Goal: Task Accomplishment & Management: Complete application form

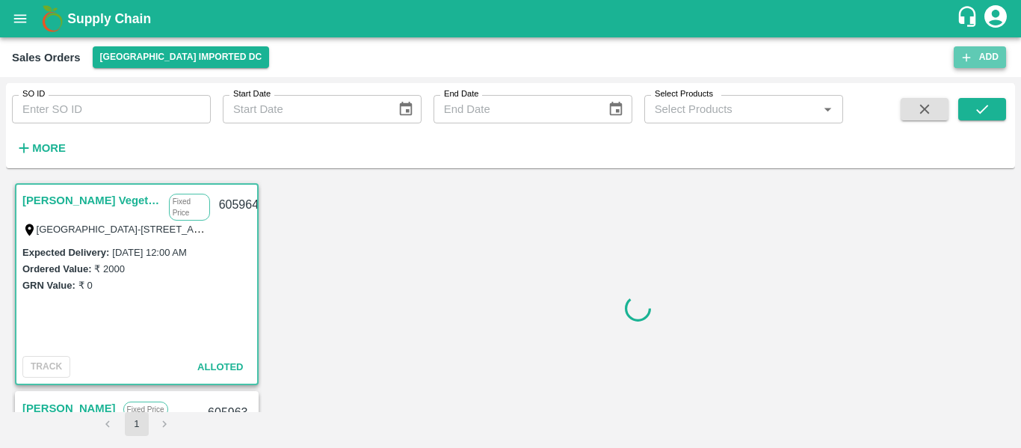
click at [989, 52] on button "Add" at bounding box center [980, 57] width 52 height 22
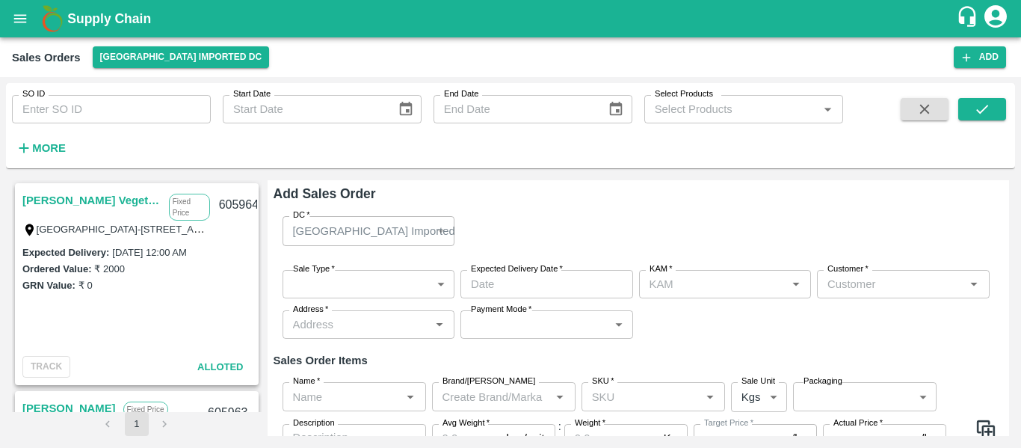
type input "[PERSON_NAME]"
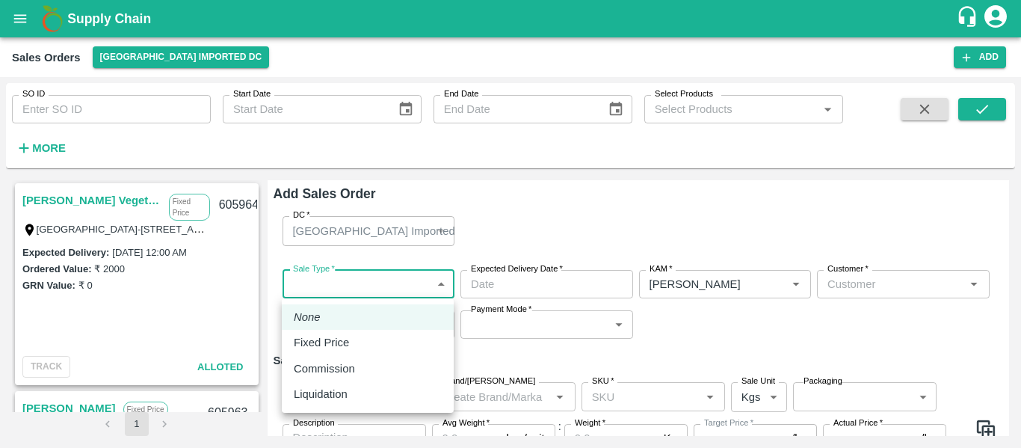
drag, startPoint x: 360, startPoint y: 297, endPoint x: 330, endPoint y: 342, distance: 53.9
click at [330, 342] on body "Supply Chain Sales Orders Mumbai Imported DC Add SO ID SO ID Start Date Start D…" at bounding box center [510, 224] width 1021 height 448
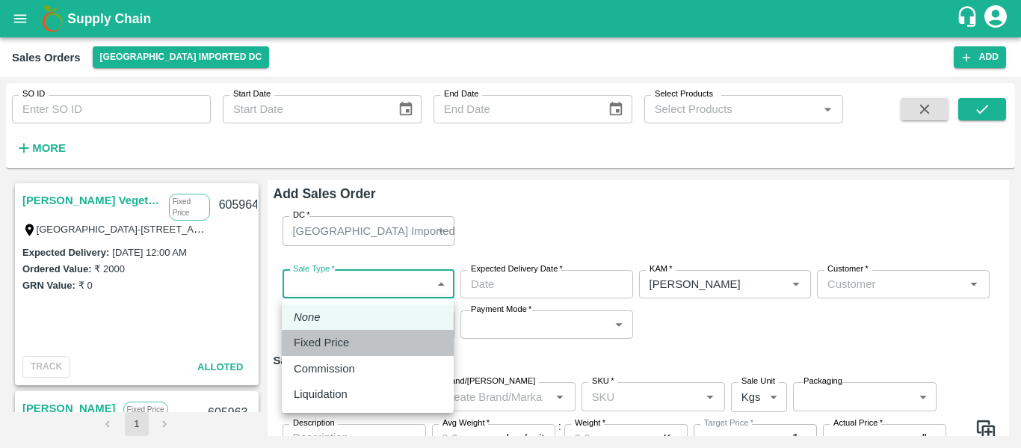
click at [330, 342] on p "Fixed Price" at bounding box center [321, 342] width 55 height 16
type input "1"
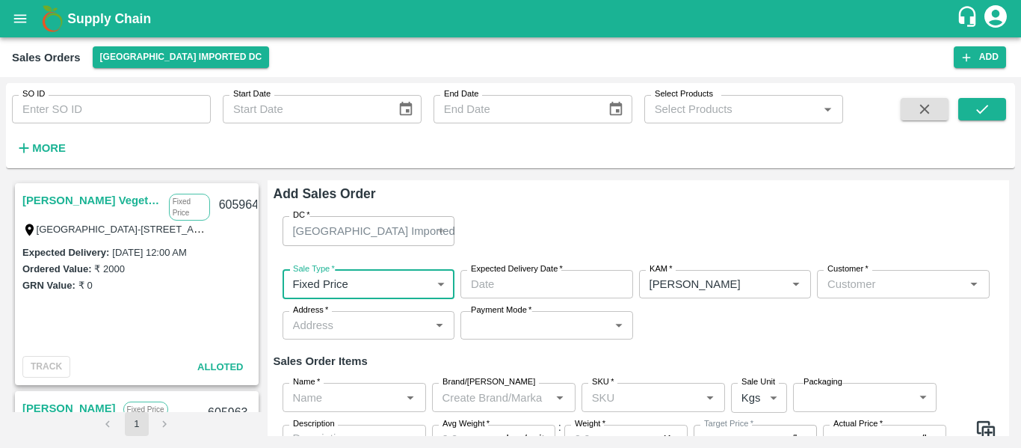
type input "DD/MM/YYYY hh:mm aa"
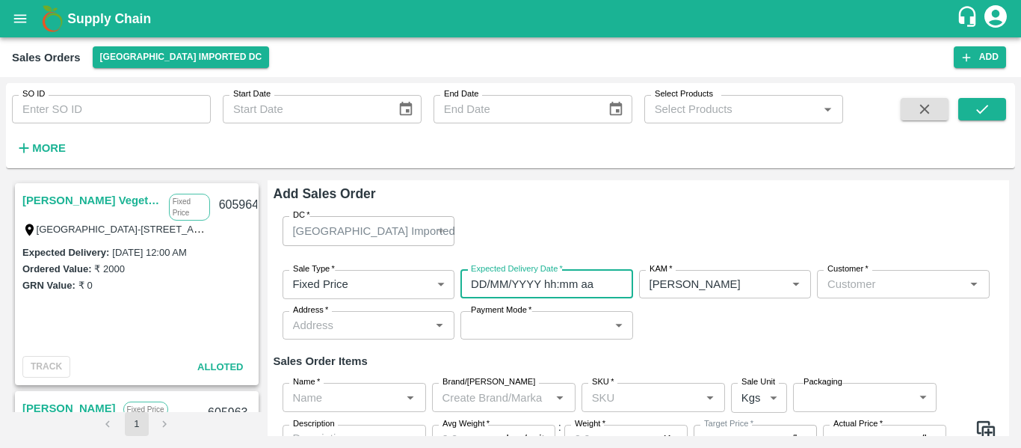
click at [504, 282] on input "DD/MM/YYYY hh:mm aa" at bounding box center [541, 284] width 162 height 28
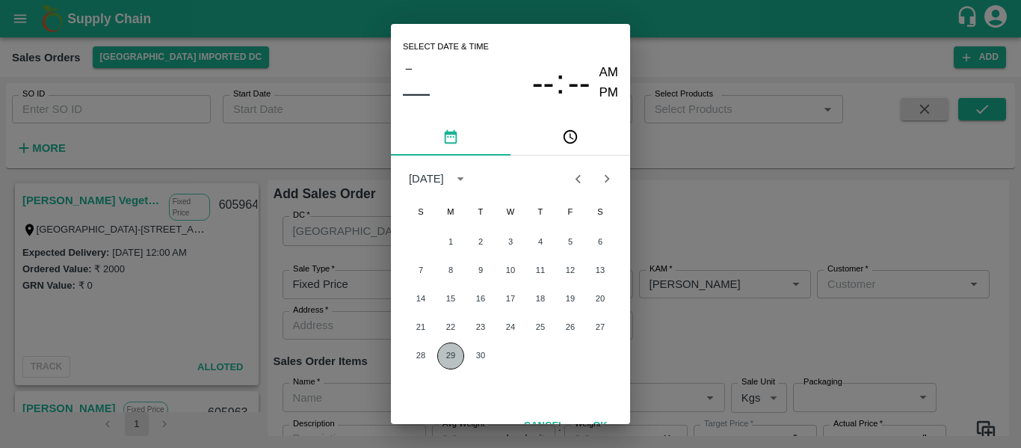
click at [446, 351] on button "29" at bounding box center [450, 355] width 27 height 27
type input "29/09/2025 12:00 AM"
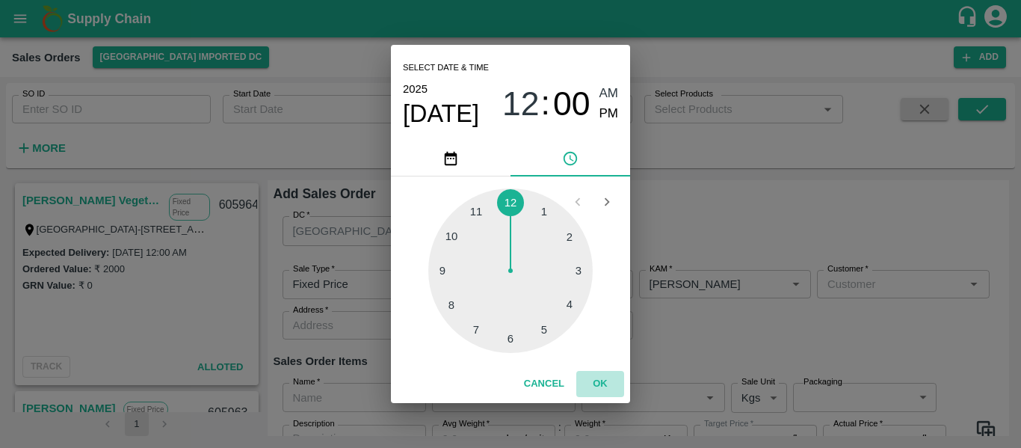
click at [598, 378] on button "OK" at bounding box center [600, 384] width 48 height 26
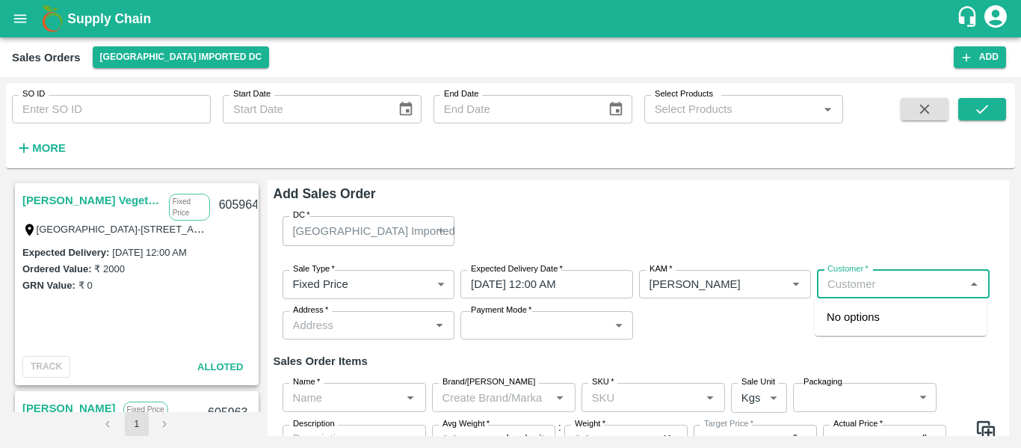
click at [856, 284] on input "Customer   *" at bounding box center [890, 283] width 139 height 19
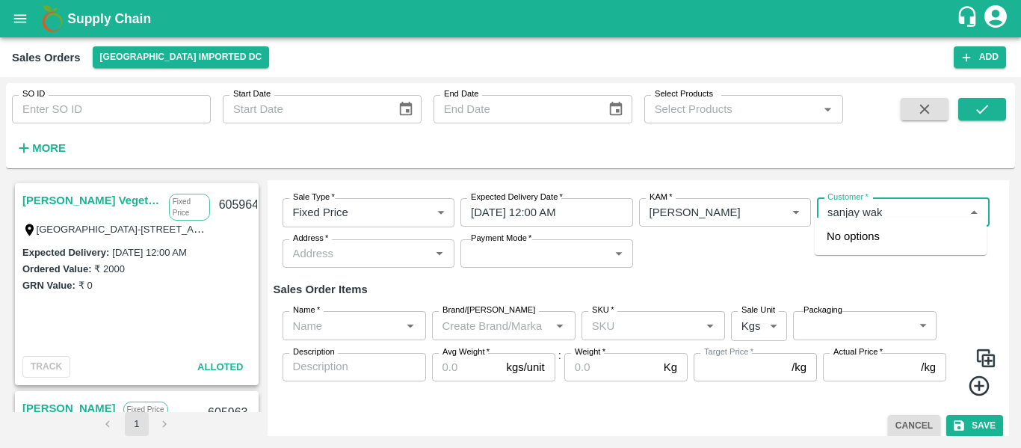
scroll to position [81, 0]
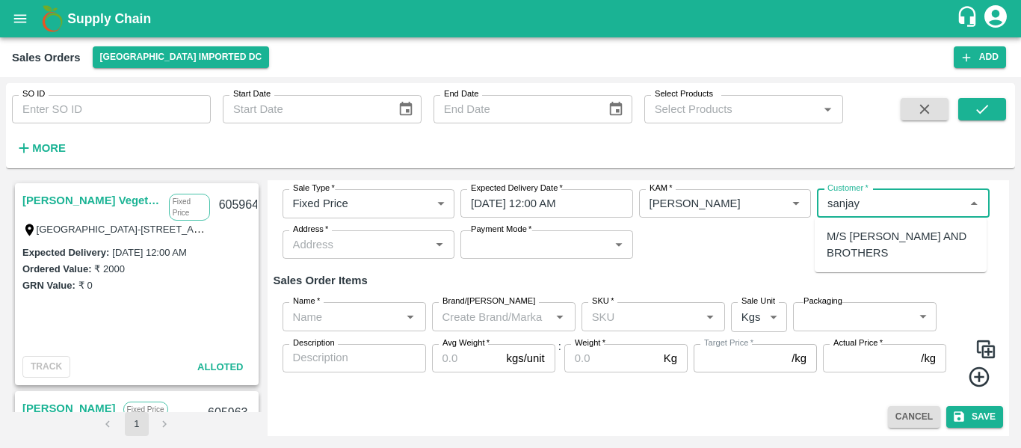
click at [856, 246] on p "M/S [PERSON_NAME] AND BROTHERS" at bounding box center [901, 245] width 148 height 34
type input "10690-M/S SANJAY AND BROTHERS"
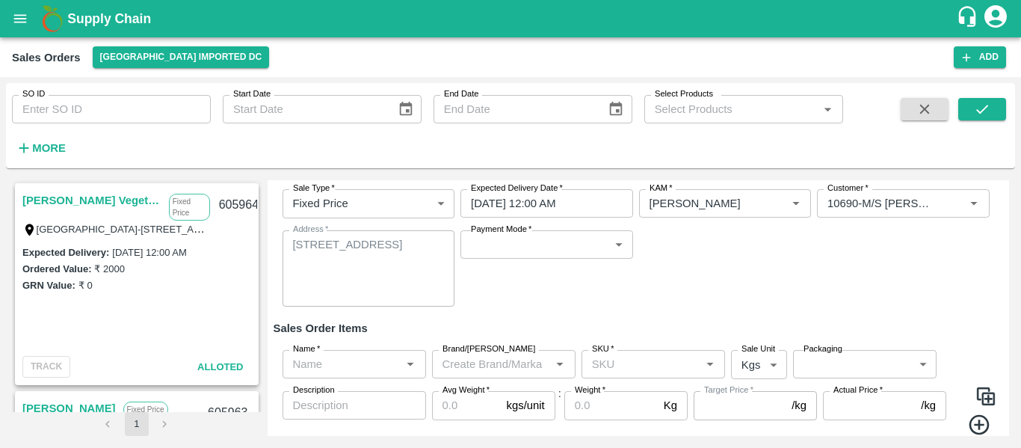
click at [856, 246] on div "Sale Type   * Fixed Price 1 Sale Type Expected Delivery Date   * 29/09/2025 12:…" at bounding box center [639, 247] width 730 height 141
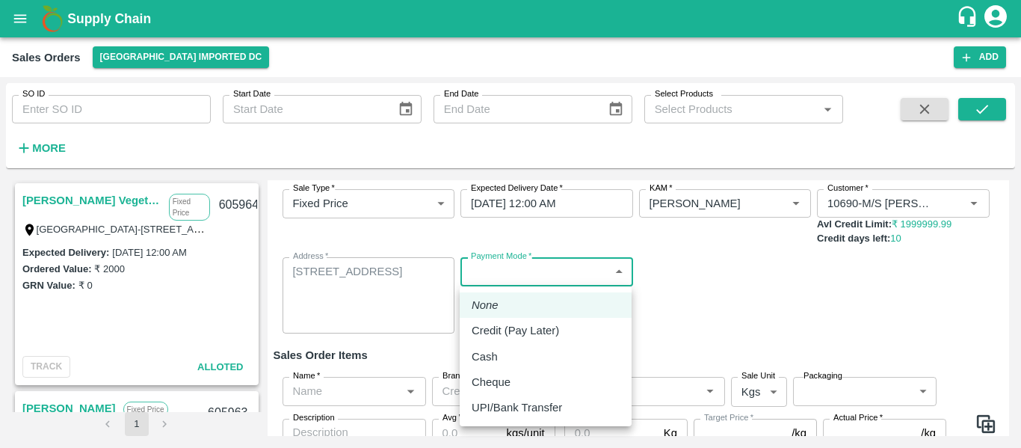
click at [534, 259] on body "Supply Chain Sales Orders Mumbai Imported DC Add SO ID SO ID Start Date Start D…" at bounding box center [510, 224] width 1021 height 448
click at [519, 331] on p "Credit (Pay Later)" at bounding box center [515, 330] width 87 height 16
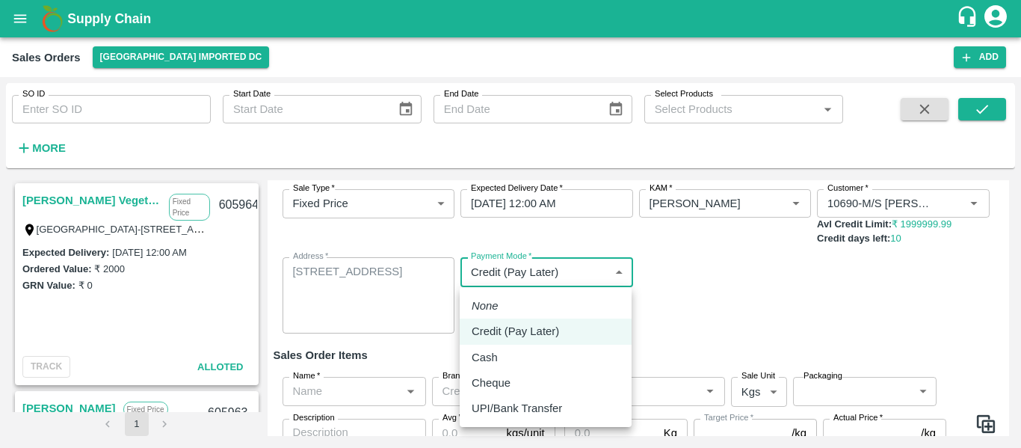
click at [504, 281] on body "Supply Chain Sales Orders Mumbai Imported DC Add SO ID SO ID Start Date Start D…" at bounding box center [510, 224] width 1021 height 448
click at [507, 408] on p "UPI/Bank Transfer" at bounding box center [517, 408] width 90 height 16
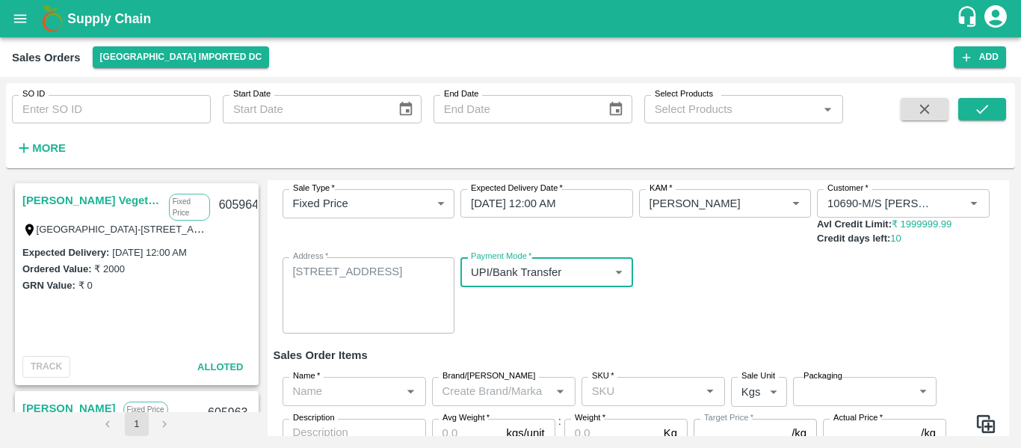
scroll to position [155, 0]
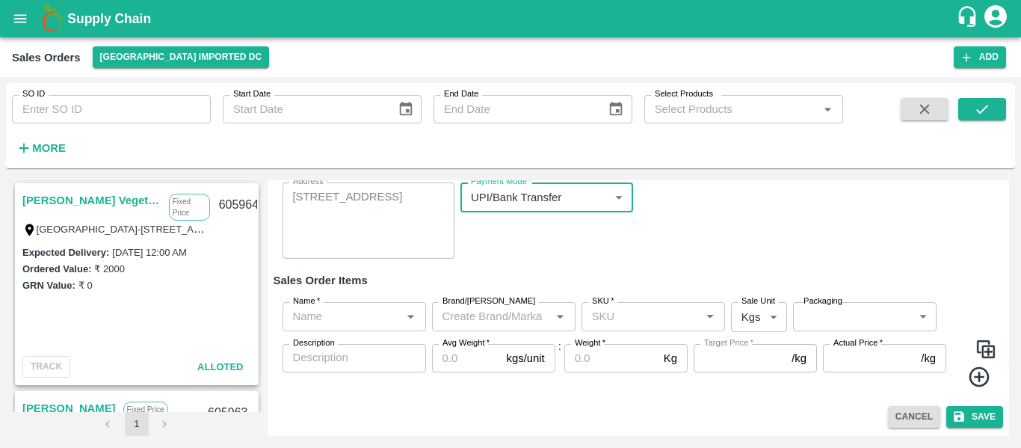
click at [581, 193] on body "Supply Chain Sales Orders Mumbai Imported DC Add SO ID SO ID Start Date Start D…" at bounding box center [510, 224] width 1021 height 448
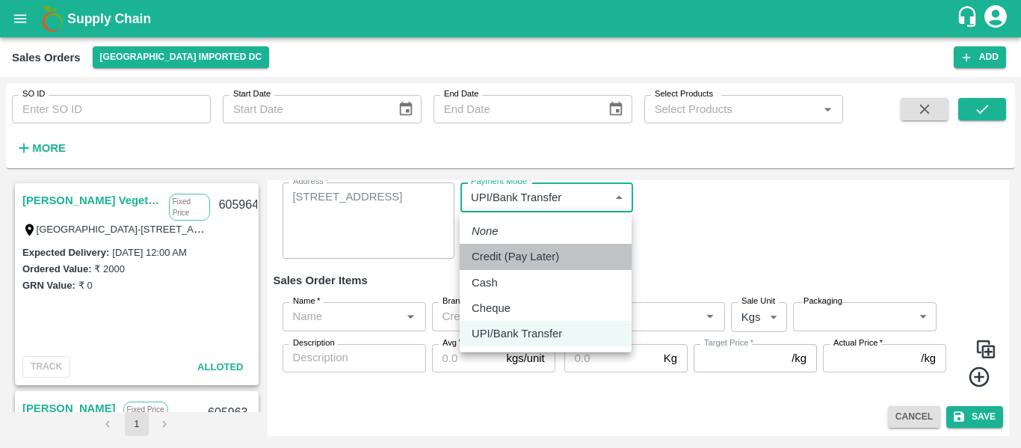
click at [514, 251] on p "Credit (Pay Later)" at bounding box center [515, 256] width 87 height 16
type input "credit"
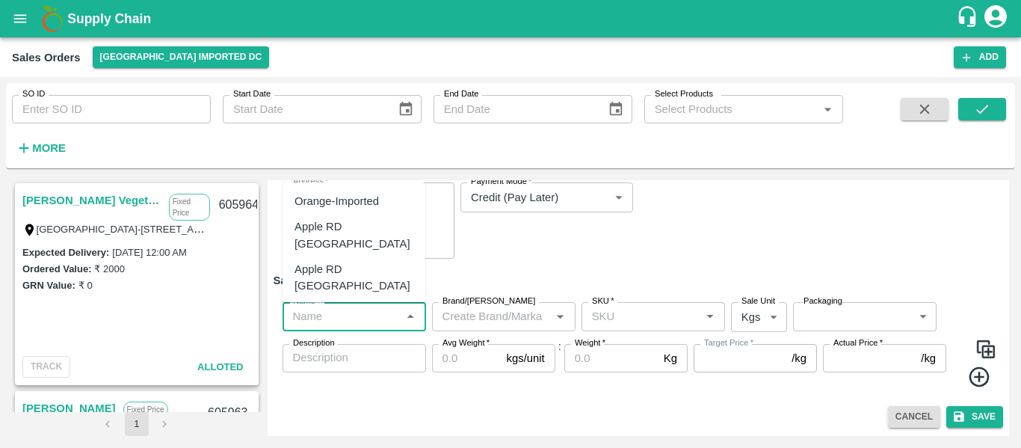
click at [392, 326] on input "Name   *" at bounding box center [342, 315] width 110 height 19
click at [336, 304] on div "Orange [PERSON_NAME] - DI" at bounding box center [353, 321] width 119 height 34
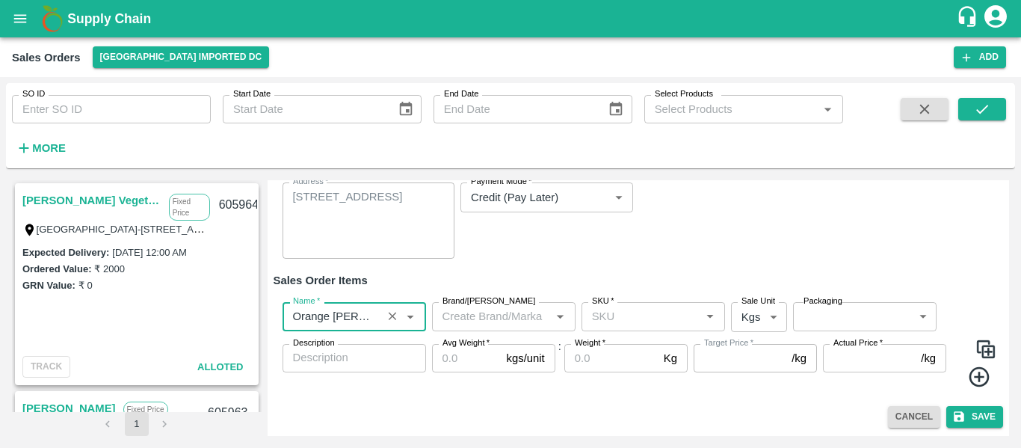
type input "Orange [PERSON_NAME] - DI"
click at [638, 322] on input "SKU   *" at bounding box center [641, 315] width 110 height 19
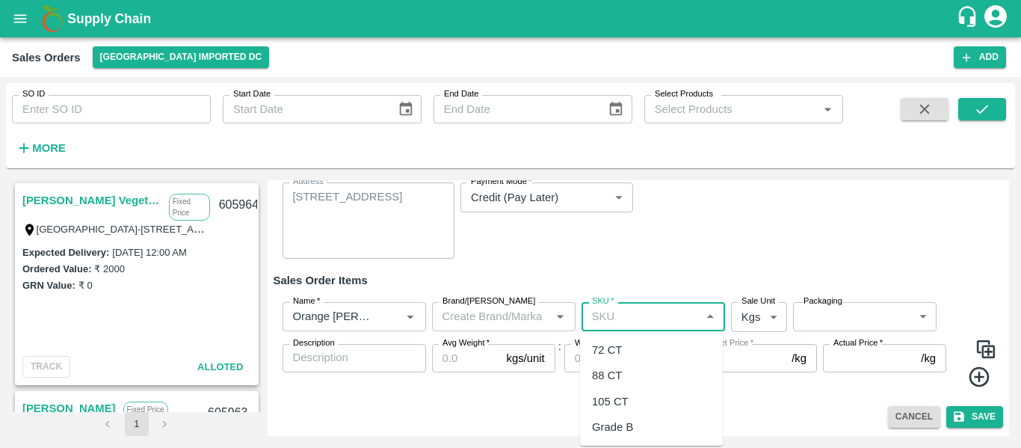
click at [618, 350] on div "72 CT" at bounding box center [607, 350] width 30 height 16
type input "72 CT"
type input "0.0"
click at [775, 323] on body "Supply Chain Sales Orders Mumbai Imported DC Add SO ID SO ID Start Date Start D…" at bounding box center [510, 224] width 1021 height 448
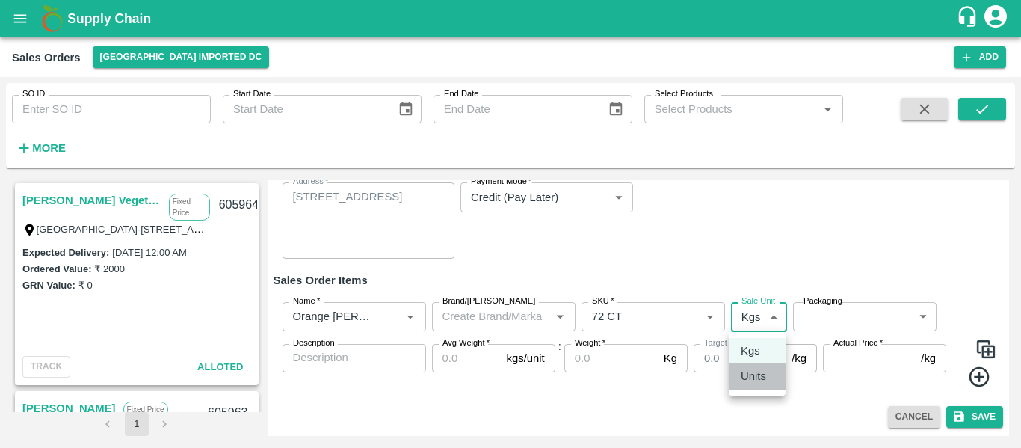
click at [761, 373] on p "Units" at bounding box center [753, 376] width 25 height 16
type input "2"
click at [460, 356] on input "Avg Weight   *" at bounding box center [466, 358] width 69 height 28
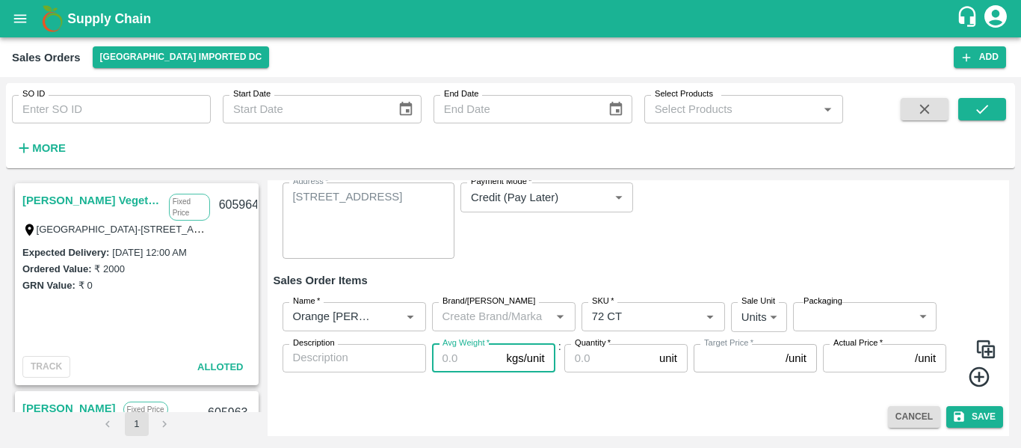
type input "1"
type input "0"
type input "1"
type input "0"
type input "15"
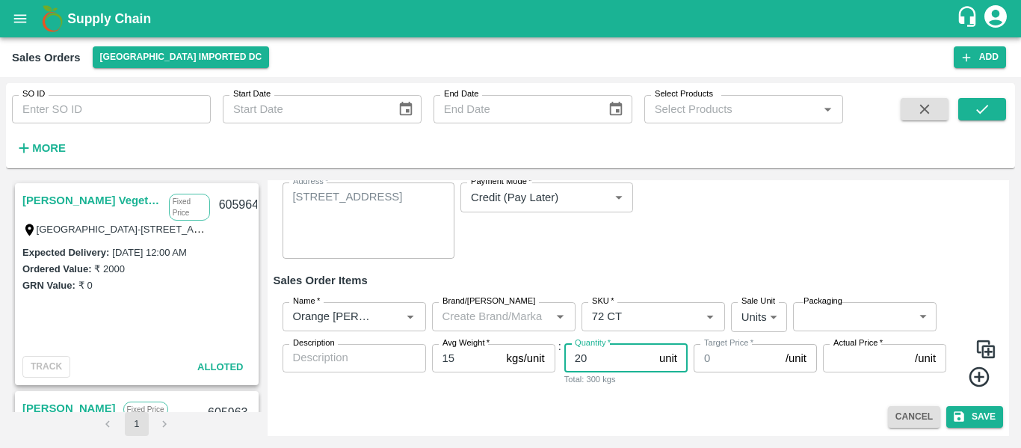
type input "20"
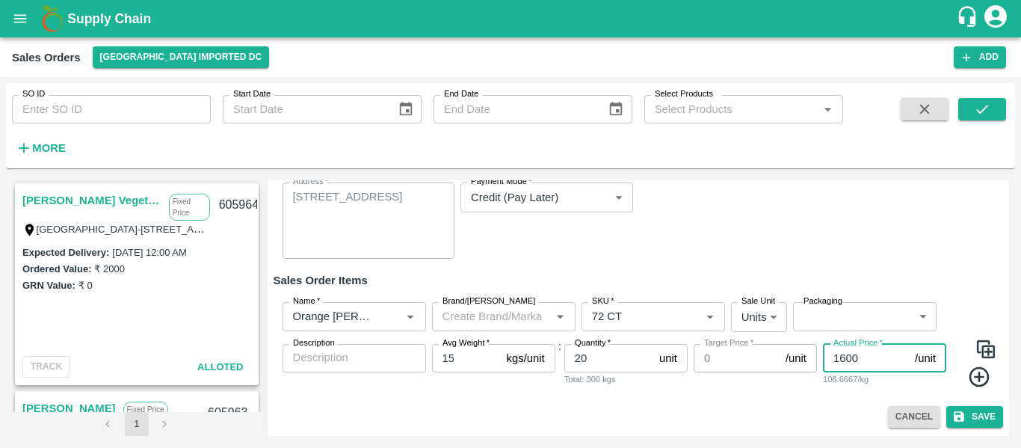
type input "1600"
click at [982, 352] on img at bounding box center [985, 349] width 22 height 22
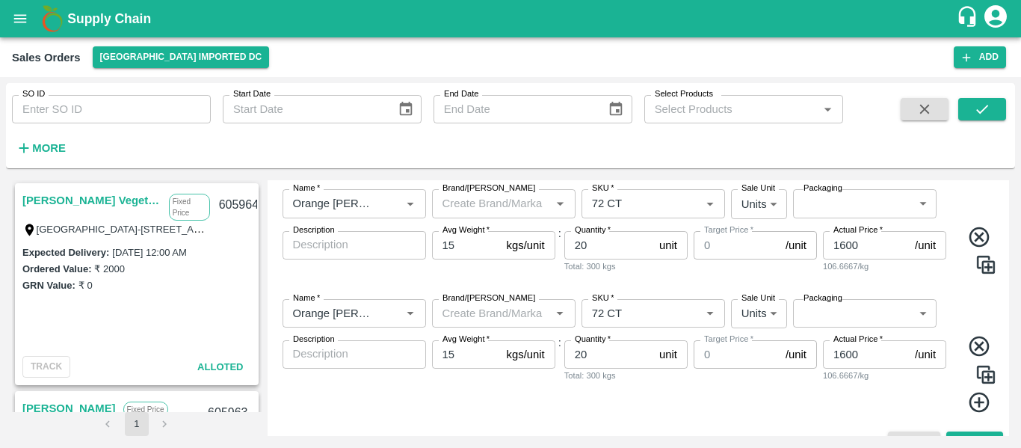
scroll to position [278, 0]
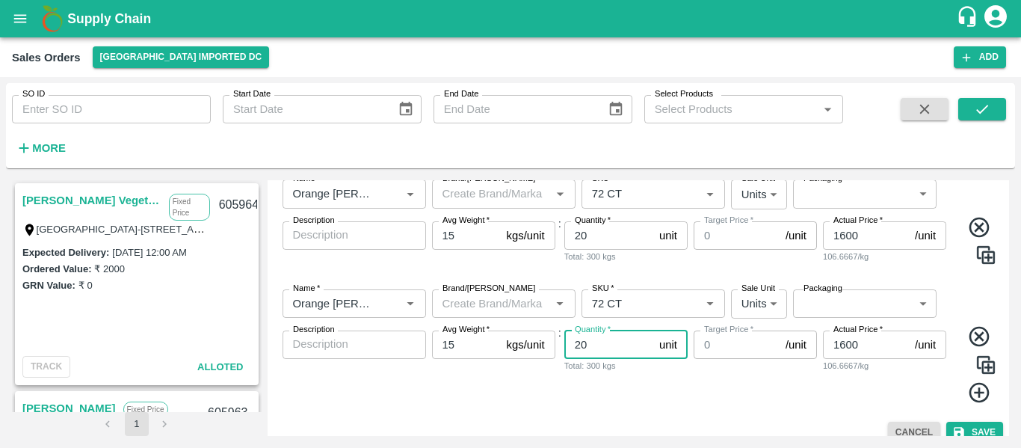
click at [596, 348] on input "20" at bounding box center [608, 344] width 89 height 28
type input "2"
type input "60"
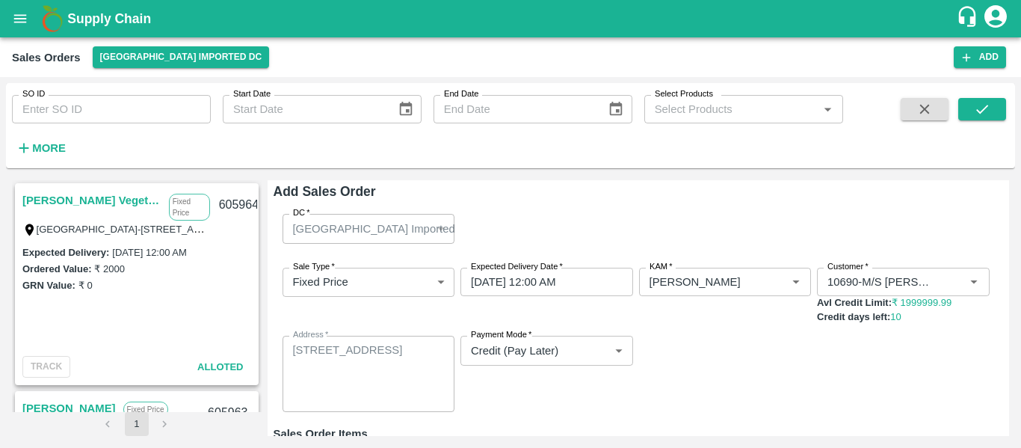
scroll to position [294, 0]
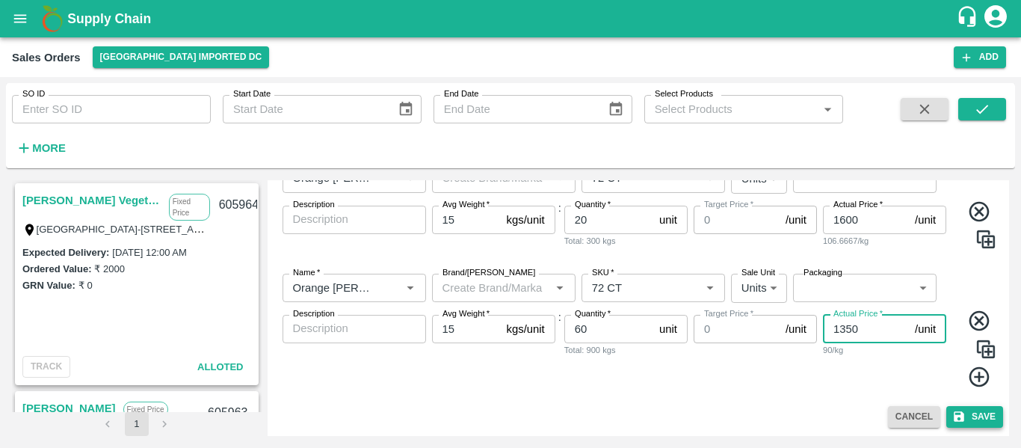
type input "1350"
click at [967, 423] on button "Save" at bounding box center [974, 417] width 57 height 22
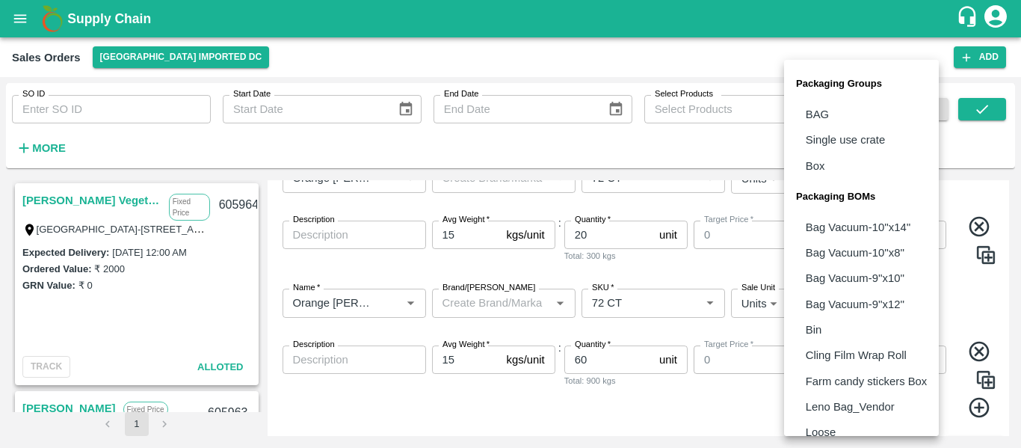
click at [831, 306] on body "Supply Chain Sales Orders Mumbai Imported DC Add SO ID SO ID Start Date Start D…" at bounding box center [510, 224] width 1021 height 448
click at [840, 166] on li "Box" at bounding box center [861, 165] width 155 height 25
type input "GRP/1"
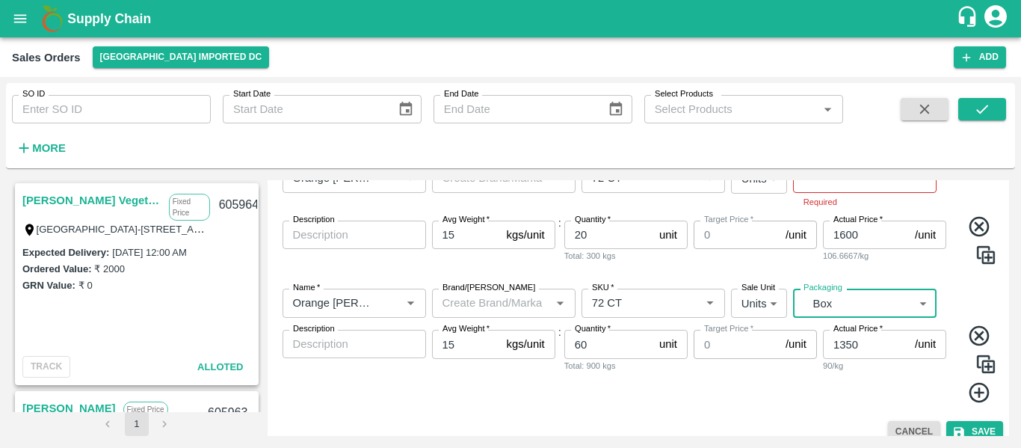
scroll to position [203, 0]
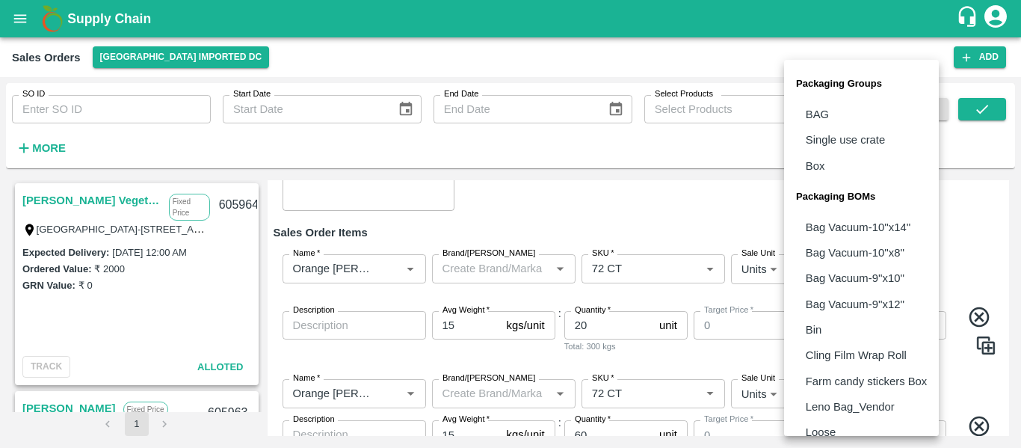
click at [813, 260] on body "Supply Chain Sales Orders Mumbai Imported DC Add SO ID SO ID Start Date Start D…" at bounding box center [510, 224] width 1021 height 448
click at [824, 165] on p "Box" at bounding box center [815, 166] width 19 height 16
type input "GRP/1"
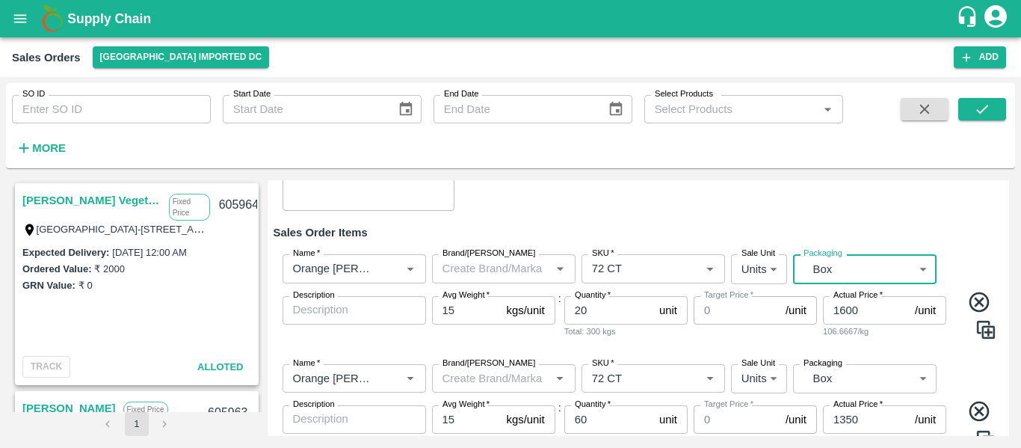
scroll to position [294, 0]
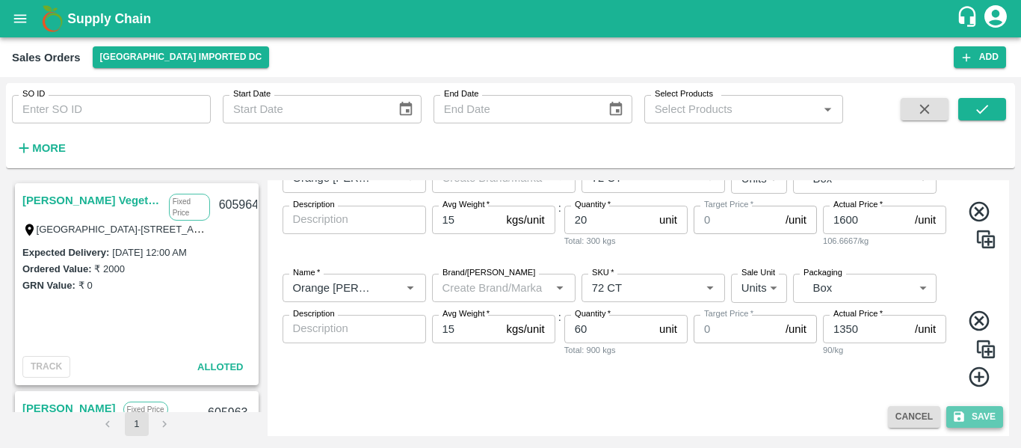
click at [966, 417] on button "Save" at bounding box center [974, 417] width 57 height 22
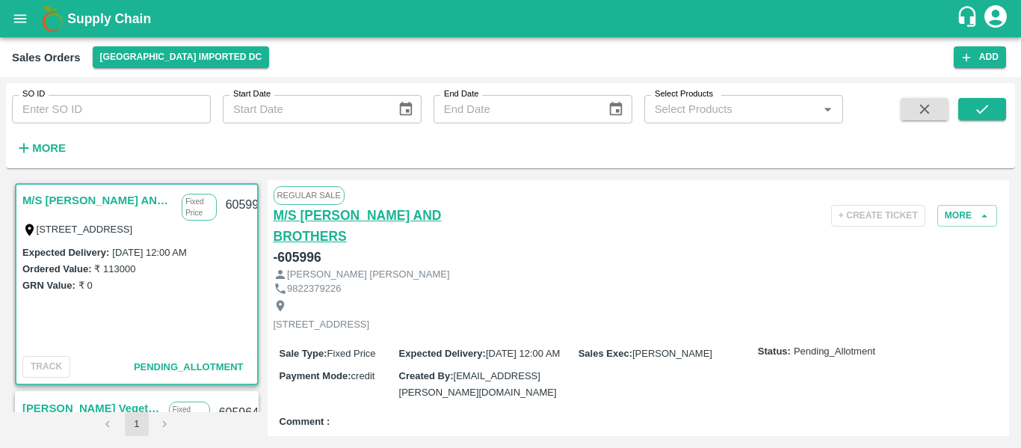
click at [381, 223] on h6 "M/S [PERSON_NAME] AND BROTHERS" at bounding box center [395, 226] width 243 height 42
click at [81, 199] on link "M/S [PERSON_NAME] AND BROTHERS" at bounding box center [98, 200] width 152 height 19
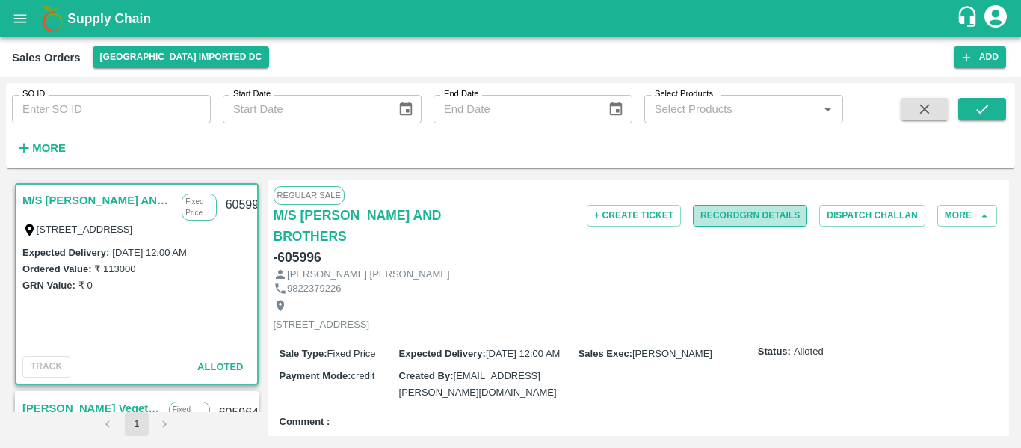
click at [722, 217] on button "Record GRN Details" at bounding box center [750, 216] width 114 height 22
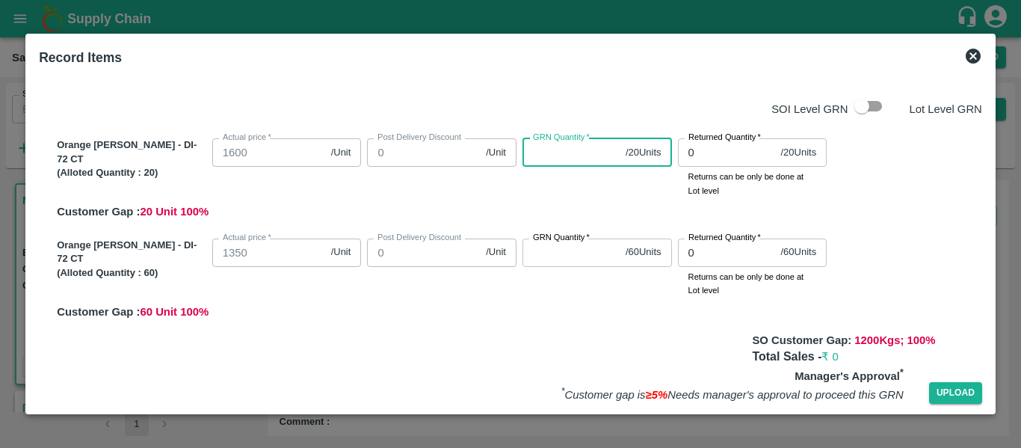
click at [584, 154] on input "GRN Quantity   *" at bounding box center [570, 152] width 97 height 28
type input "20"
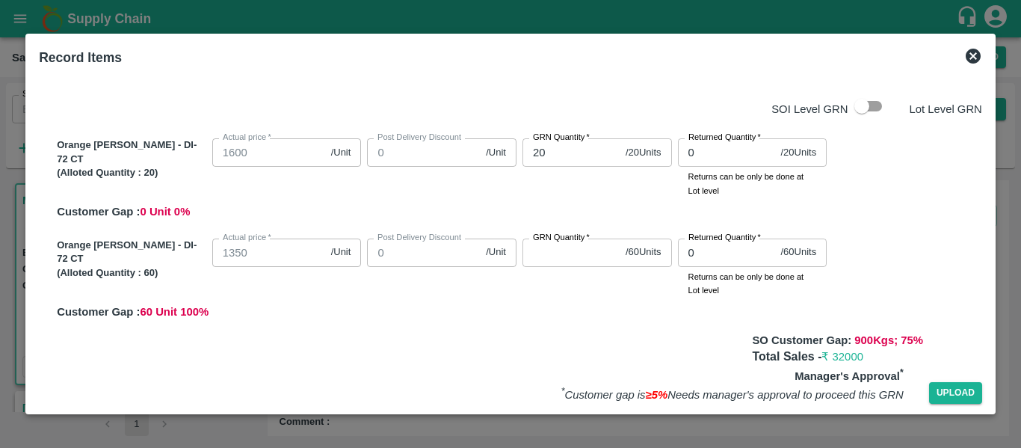
click at [546, 241] on label "GRN Quantity   *" at bounding box center [561, 238] width 57 height 12
click at [546, 241] on input "GRN Quantity   *" at bounding box center [570, 252] width 97 height 28
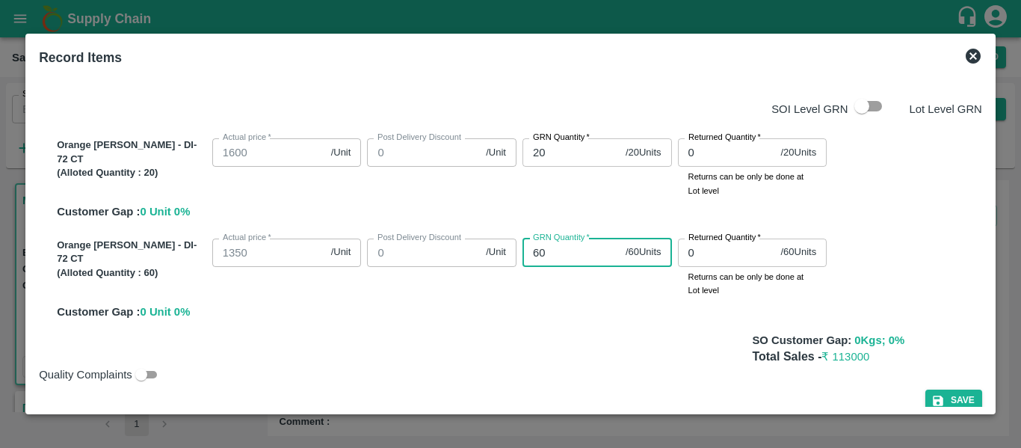
scroll to position [17, 0]
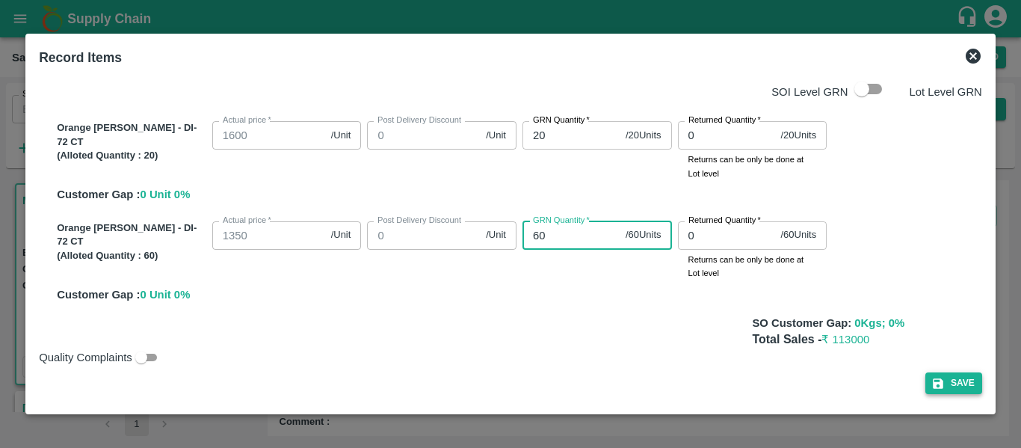
type input "60"
click at [954, 380] on button "Save" at bounding box center [953, 383] width 57 height 22
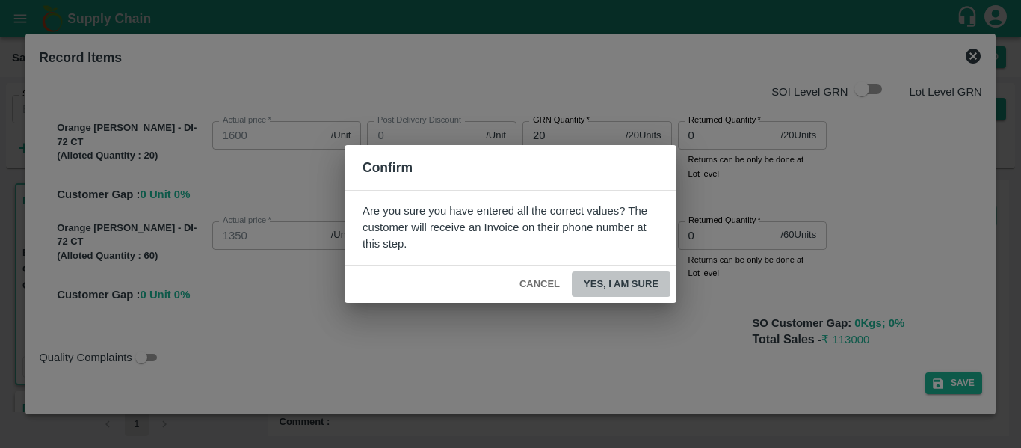
click at [635, 279] on button "Yes, I am sure" at bounding box center [621, 284] width 99 height 26
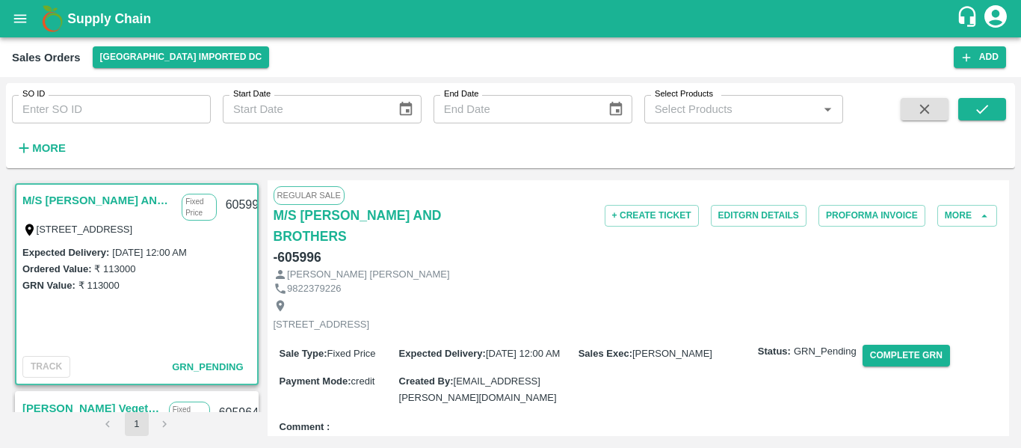
scroll to position [38, 0]
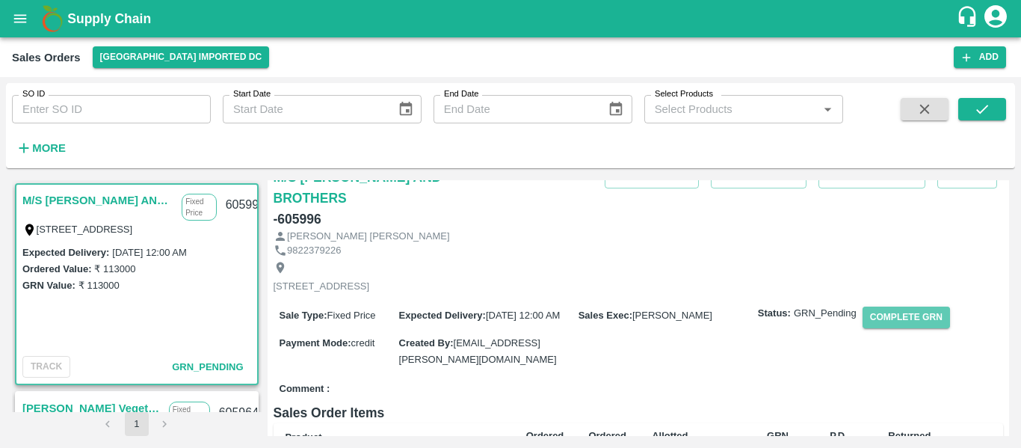
click at [879, 306] on button "Complete GRN" at bounding box center [905, 317] width 87 height 22
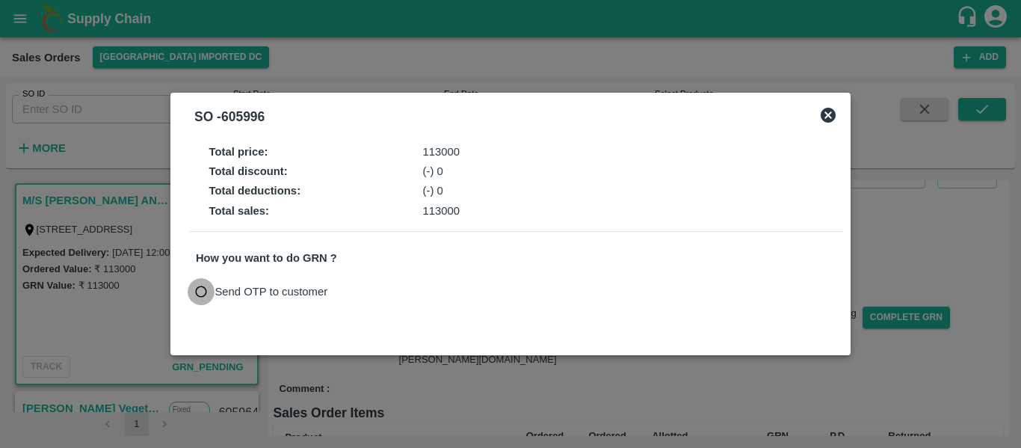
click at [209, 291] on input "Send OTP to customer" at bounding box center [202, 292] width 28 height 28
radio input "true"
click at [357, 291] on button "Send OTP" at bounding box center [369, 292] width 61 height 22
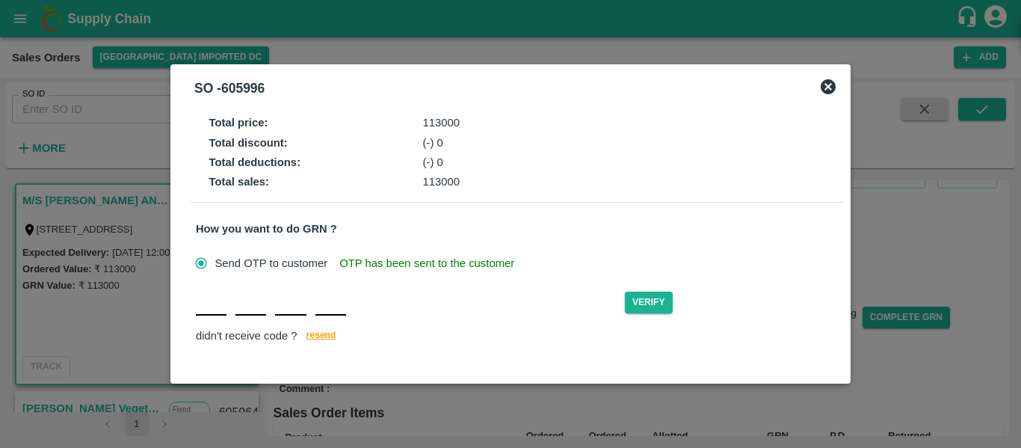
click at [206, 317] on div "Verify didn't receive code ? [GEOGRAPHIC_DATA]" at bounding box center [516, 317] width 641 height 58
type input "Y"
type input "Z"
type input "C"
type input "G"
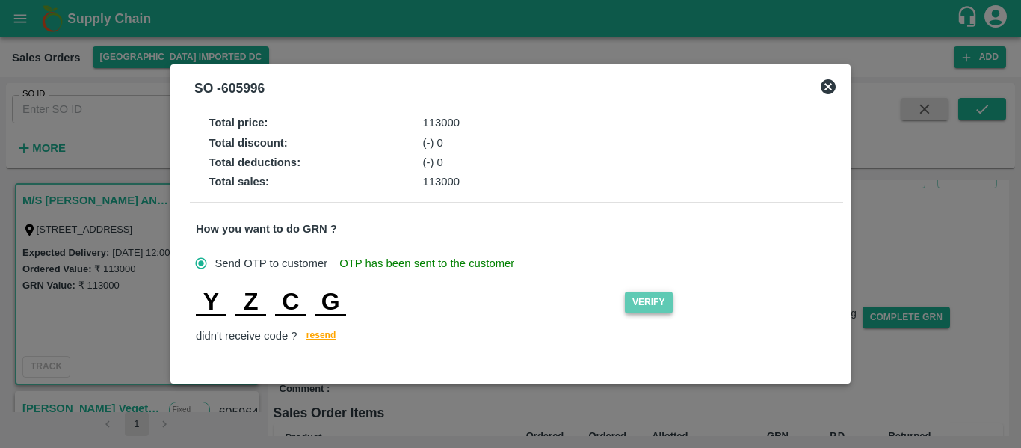
click at [650, 298] on button "Verify" at bounding box center [649, 302] width 48 height 22
